Goal: Transaction & Acquisition: Purchase product/service

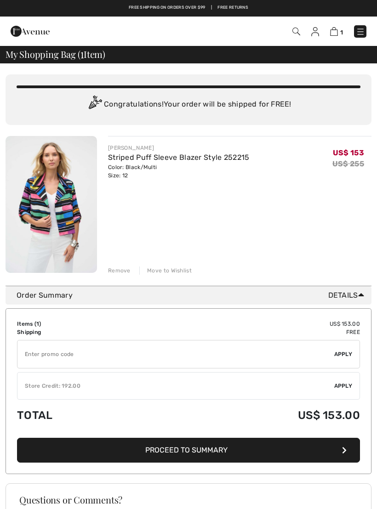
click at [133, 450] on button "Proceed to Summary" at bounding box center [188, 450] width 343 height 25
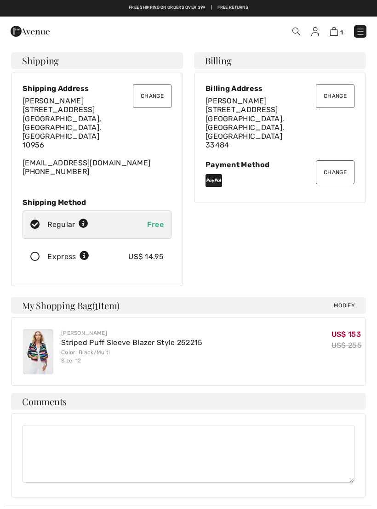
click at [339, 94] on button "Change" at bounding box center [335, 96] width 39 height 24
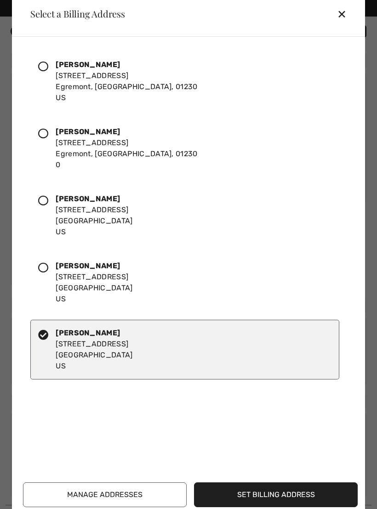
click at [42, 264] on icon at bounding box center [43, 268] width 10 height 10
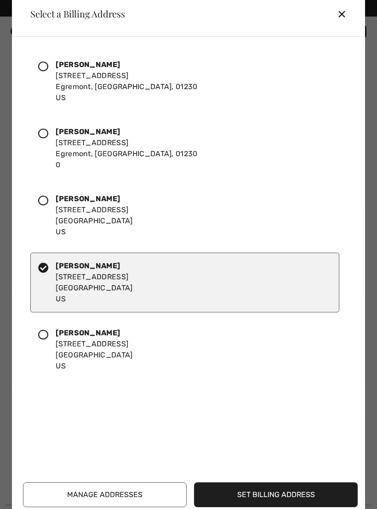
click at [340, 15] on div "✕" at bounding box center [345, 13] width 17 height 19
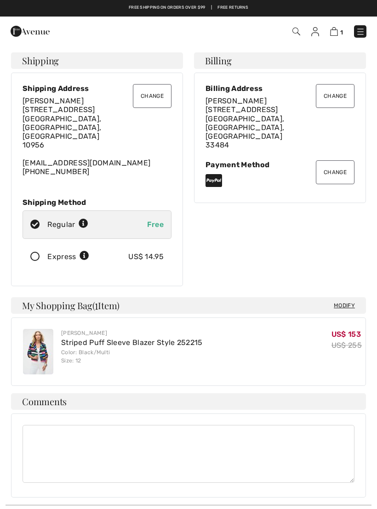
click at [333, 97] on button "Change" at bounding box center [335, 96] width 39 height 24
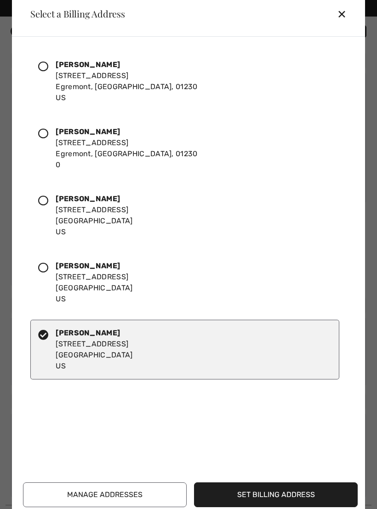
click at [44, 267] on icon at bounding box center [43, 268] width 10 height 10
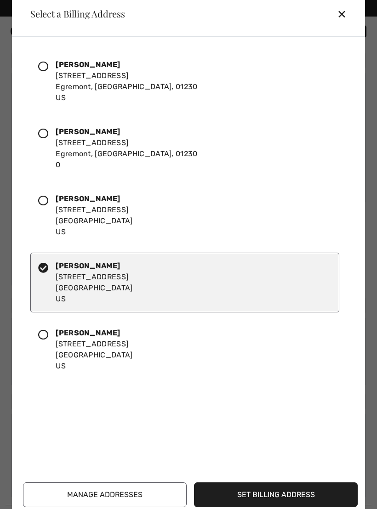
click at [254, 498] on button "Set Billing Address" at bounding box center [276, 495] width 164 height 25
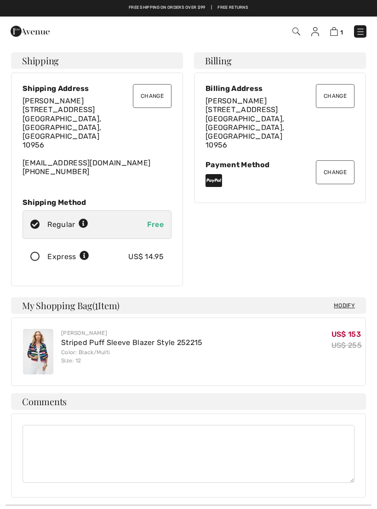
click at [329, 163] on button "Change" at bounding box center [335, 172] width 39 height 24
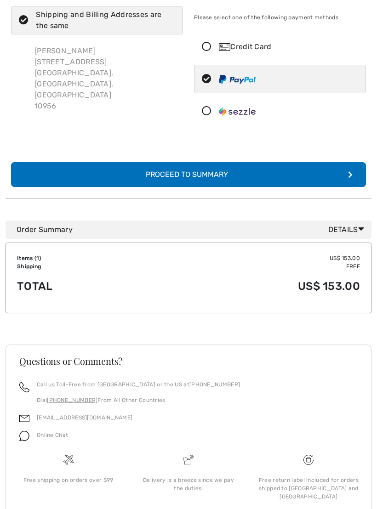
scroll to position [80, 0]
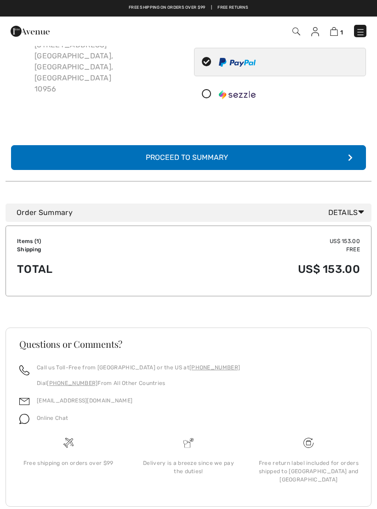
click at [178, 157] on div "Proceed to Summary" at bounding box center [188, 157] width 101 height 11
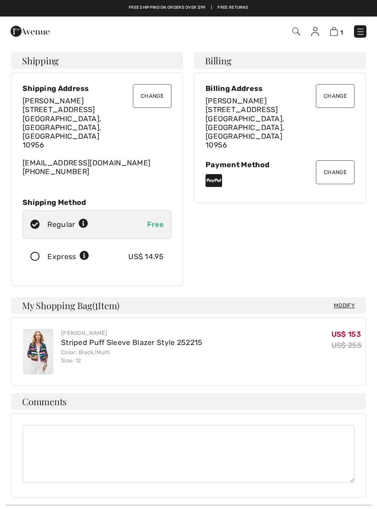
click at [212, 173] on icon at bounding box center [213, 180] width 17 height 15
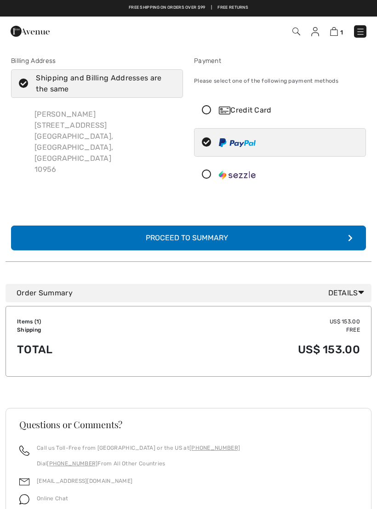
click at [215, 142] on icon at bounding box center [206, 143] width 24 height 10
click at [231, 145] on img at bounding box center [237, 142] width 37 height 9
click at [210, 145] on icon at bounding box center [206, 143] width 24 height 10
radio input "true"
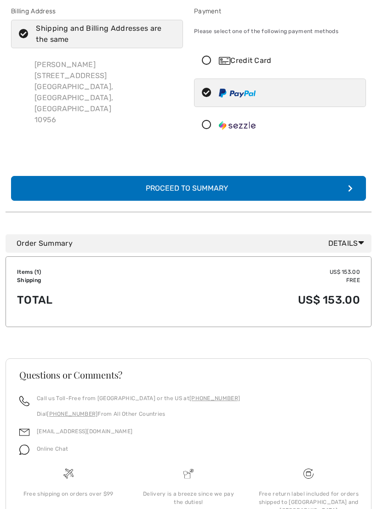
scroll to position [80, 0]
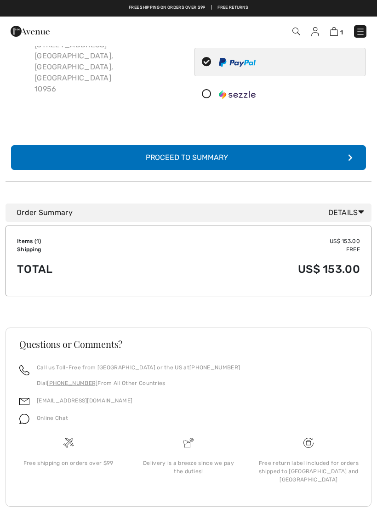
click at [142, 162] on div "Proceed to Summary" at bounding box center [188, 157] width 101 height 11
click at [132, 158] on button "Complete Your Order with PayPal Proceed to Summary" at bounding box center [188, 157] width 355 height 25
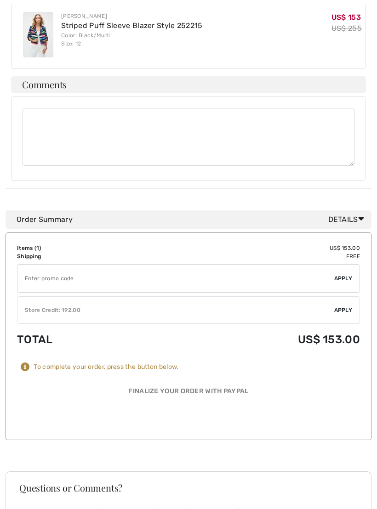
scroll to position [330, 0]
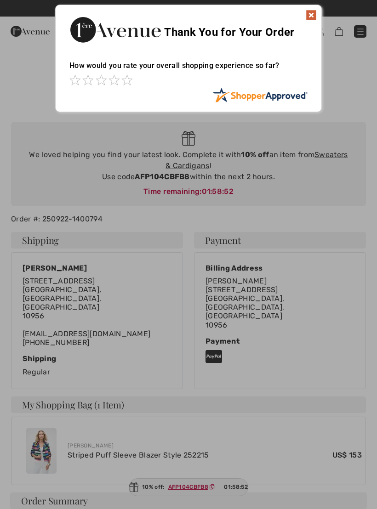
click at [310, 25] on div "Thank You for Your Order" at bounding box center [189, 28] width 266 height 47
click at [310, 18] on img at bounding box center [311, 15] width 11 height 11
